Goal: Task Accomplishment & Management: Manage account settings

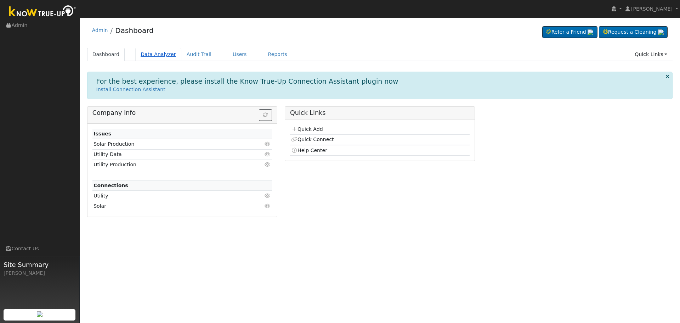
click at [155, 53] on link "Data Analyzer" at bounding box center [158, 54] width 46 height 13
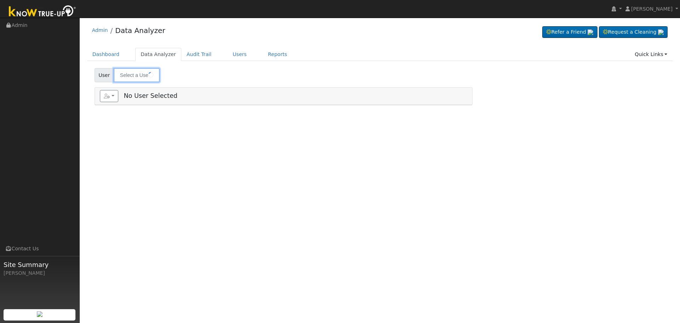
type input "[PERSON_NAME]"
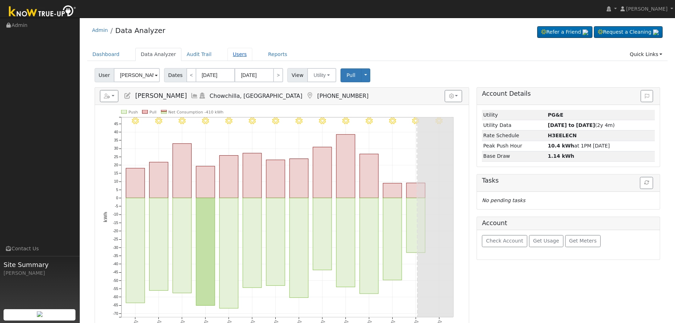
click at [228, 58] on link "Users" at bounding box center [240, 54] width 25 height 13
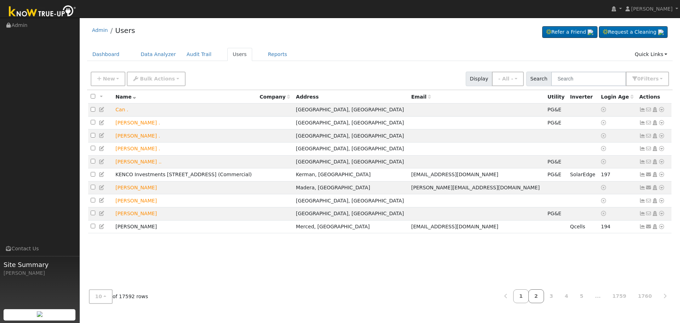
click at [544, 298] on link "2" at bounding box center [537, 296] width 16 height 14
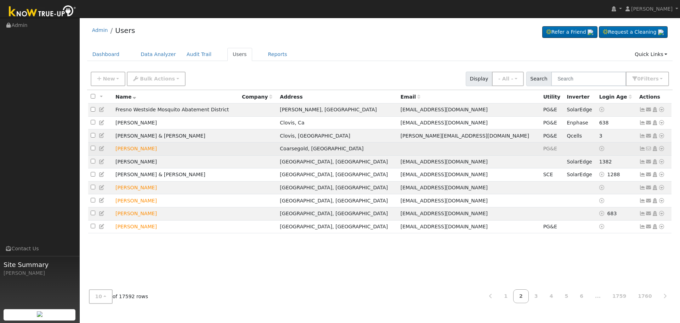
click at [100, 151] on icon at bounding box center [102, 148] width 6 height 5
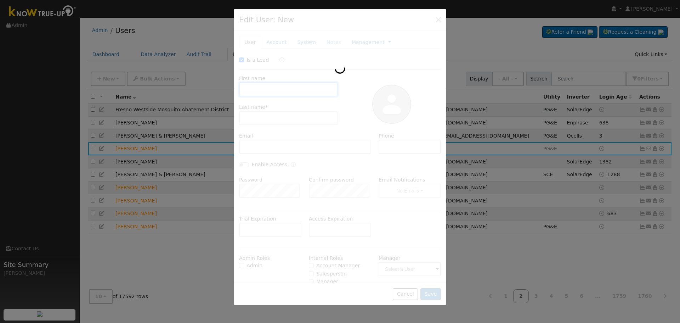
checkbox input "true"
type input "John"
type input "Abbott"
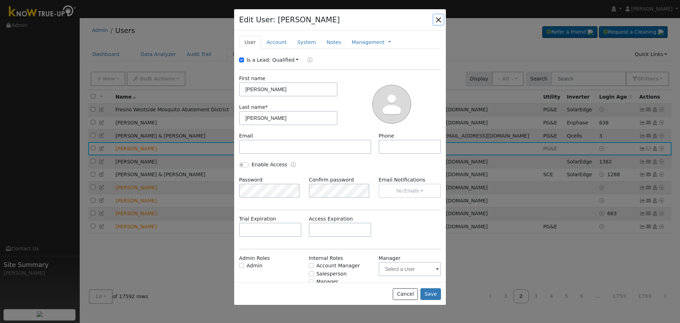
click at [437, 20] on button "button" at bounding box center [439, 20] width 10 height 10
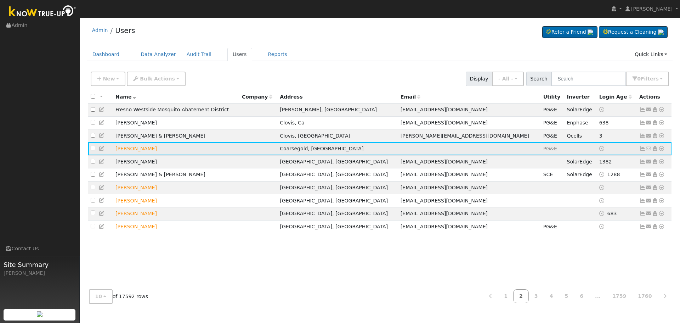
click at [102, 151] on link at bounding box center [102, 149] width 6 height 6
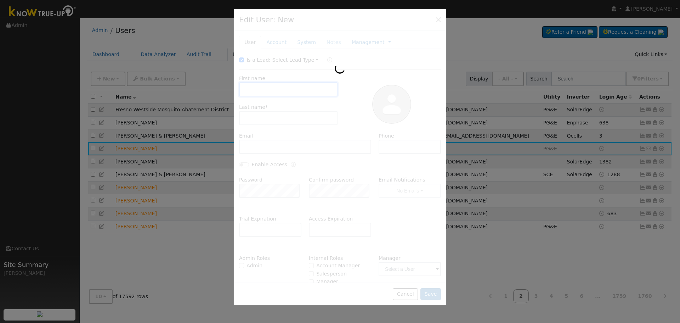
type input "John"
type input "Abbott"
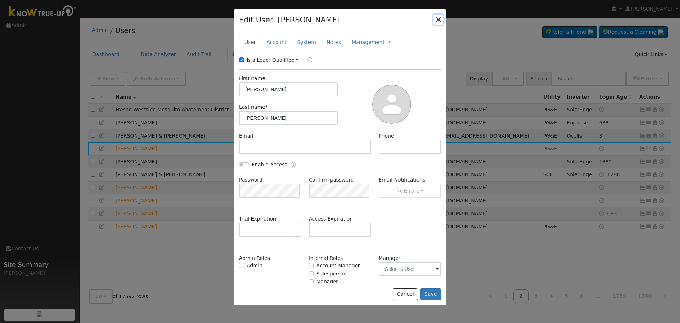
click at [439, 22] on button "button" at bounding box center [439, 20] width 10 height 10
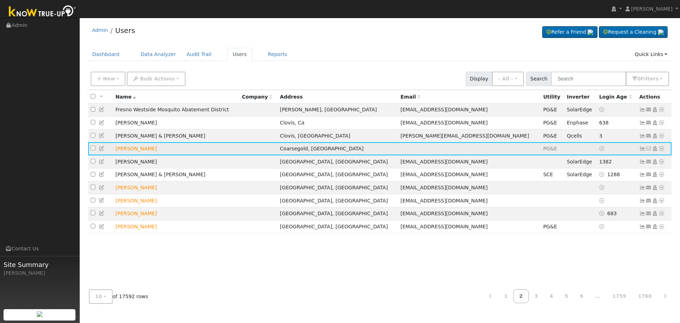
click at [102, 151] on icon at bounding box center [102, 148] width 6 height 5
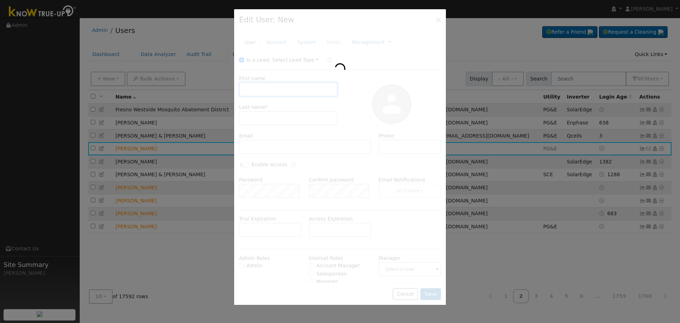
type input "John"
type input "Abbott"
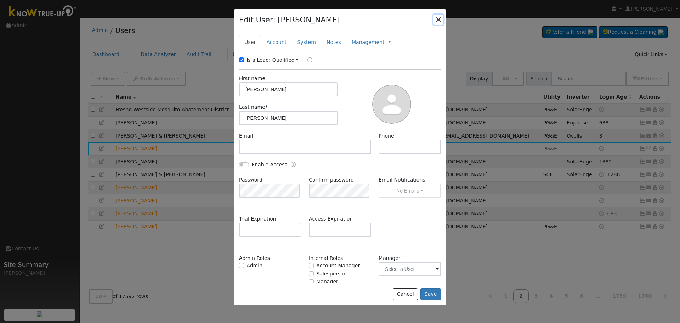
click at [441, 19] on button "button" at bounding box center [439, 20] width 10 height 10
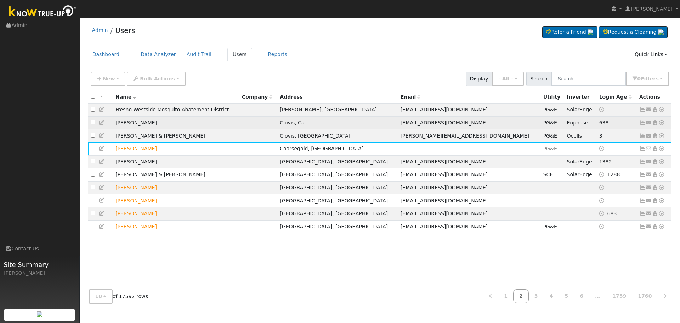
click at [655, 125] on icon at bounding box center [655, 122] width 6 height 5
